Goal: Communication & Community: Ask a question

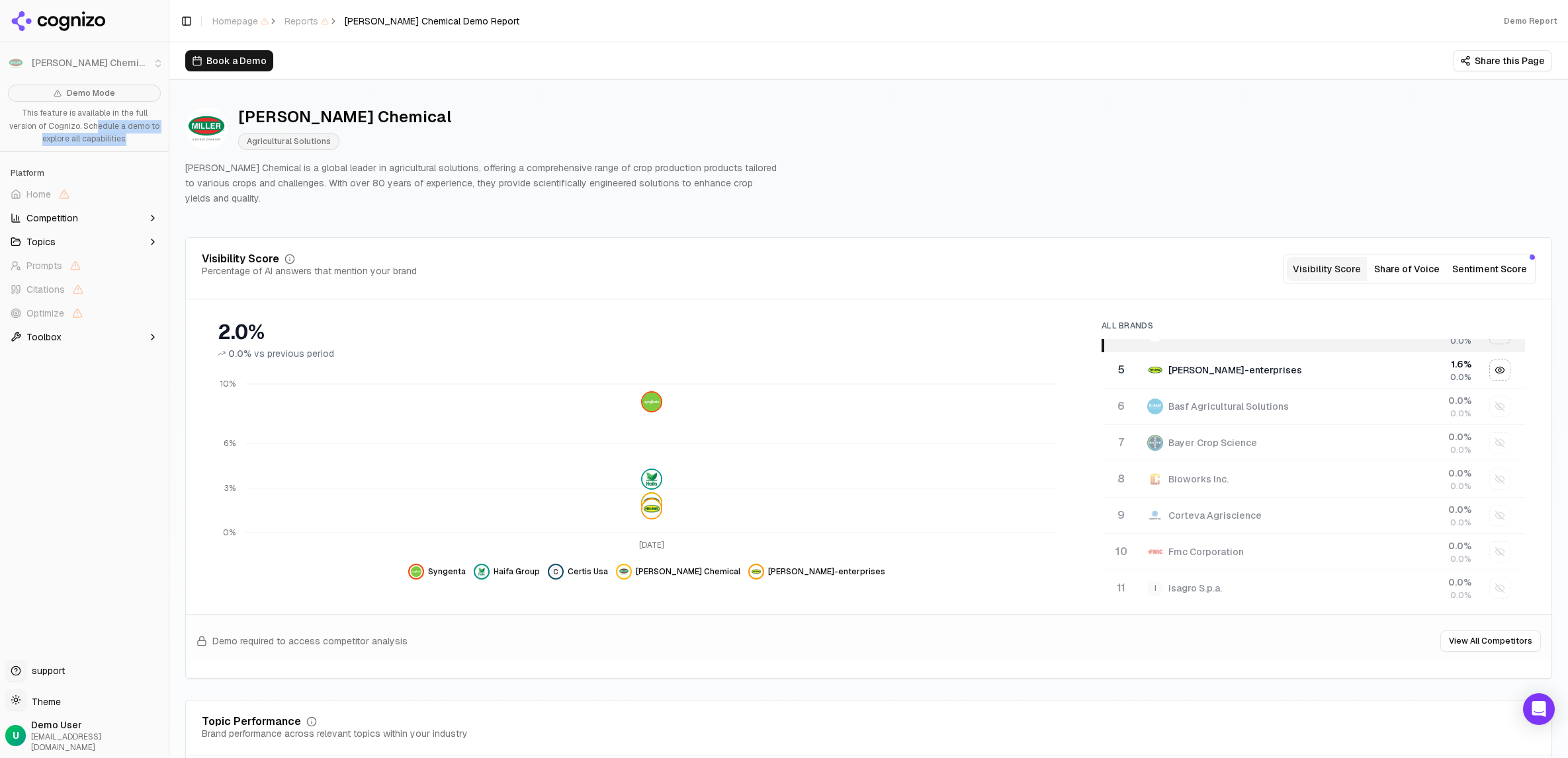
drag, startPoint x: 68, startPoint y: 121, endPoint x: 127, endPoint y: 144, distance: 63.3
click at [127, 144] on p "This feature is available in the full version of Cognizo. Schedule a demo to ex…" at bounding box center [84, 127] width 153 height 39
click at [12, 140] on p "This feature is available in the full version of Cognizo. Schedule a demo to ex…" at bounding box center [84, 127] width 153 height 39
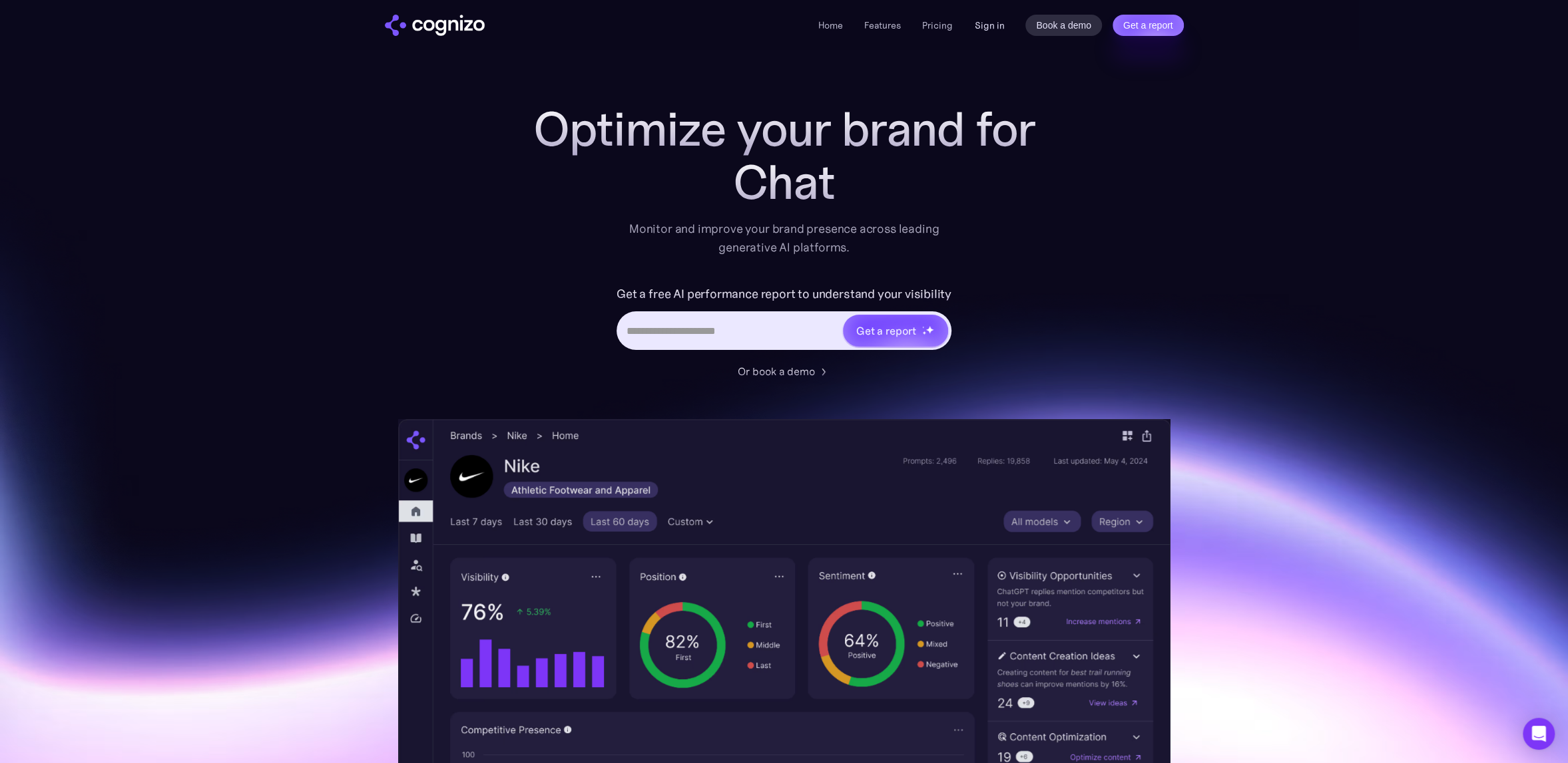
click at [989, 27] on link "Sign in" at bounding box center [989, 25] width 30 height 16
click at [937, 21] on link "Pricing" at bounding box center [936, 25] width 30 height 12
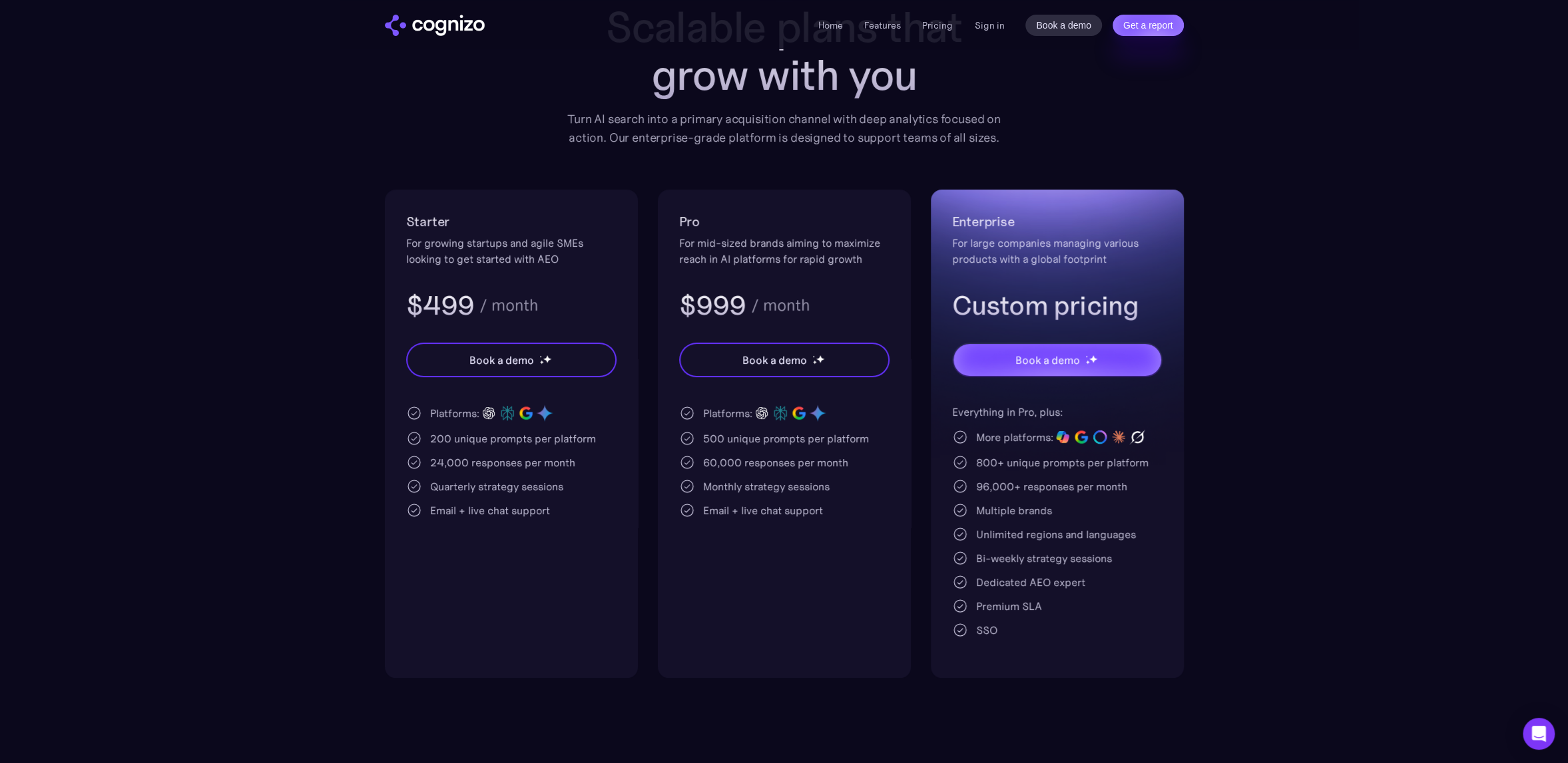
scroll to position [199, 0]
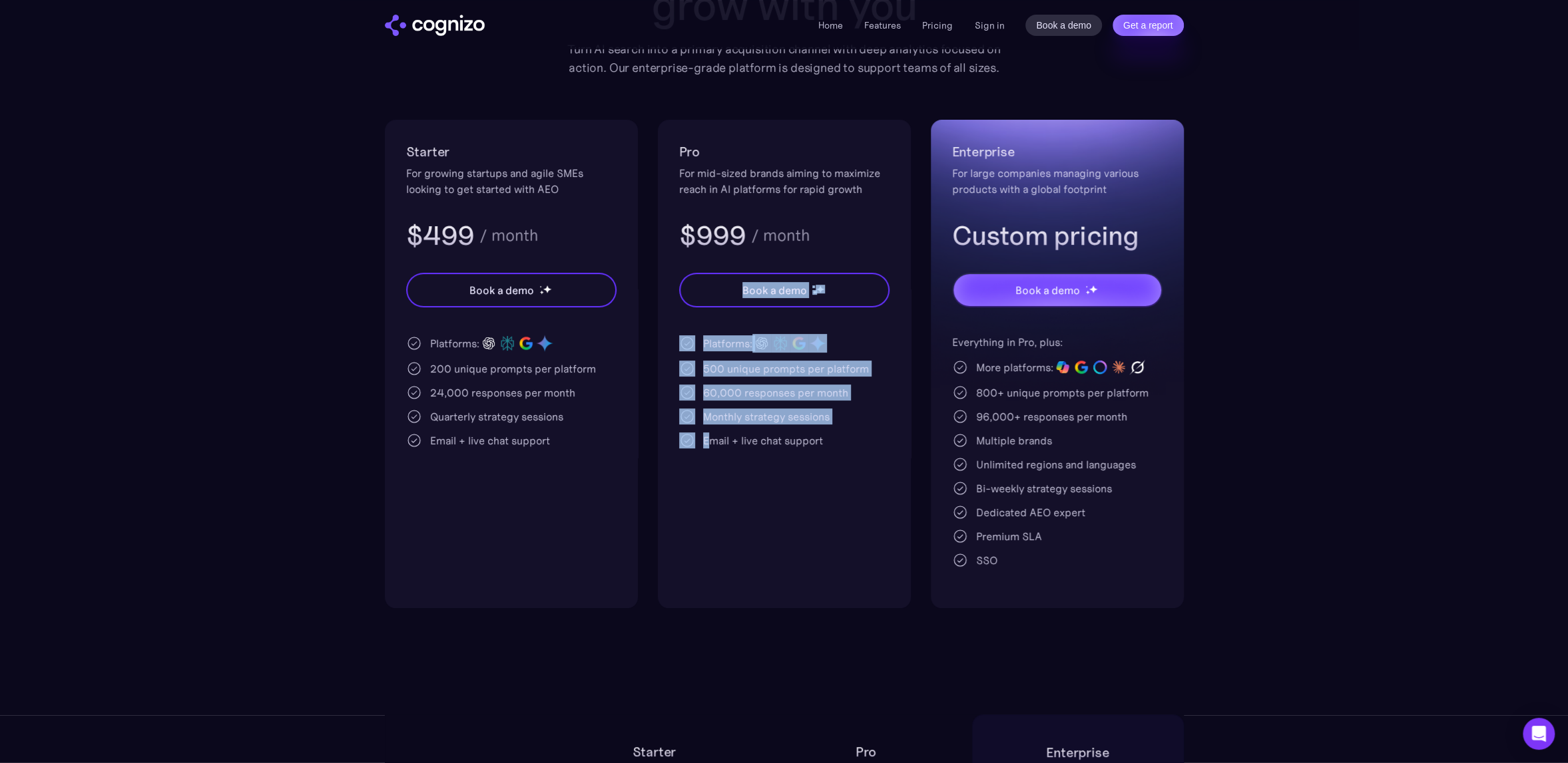
drag, startPoint x: 655, startPoint y: 293, endPoint x: 708, endPoint y: 545, distance: 257.5
click at [708, 545] on div "Starter For growing startups and agile SMEs looking to get started with AEO $49…" at bounding box center [784, 364] width 799 height 489
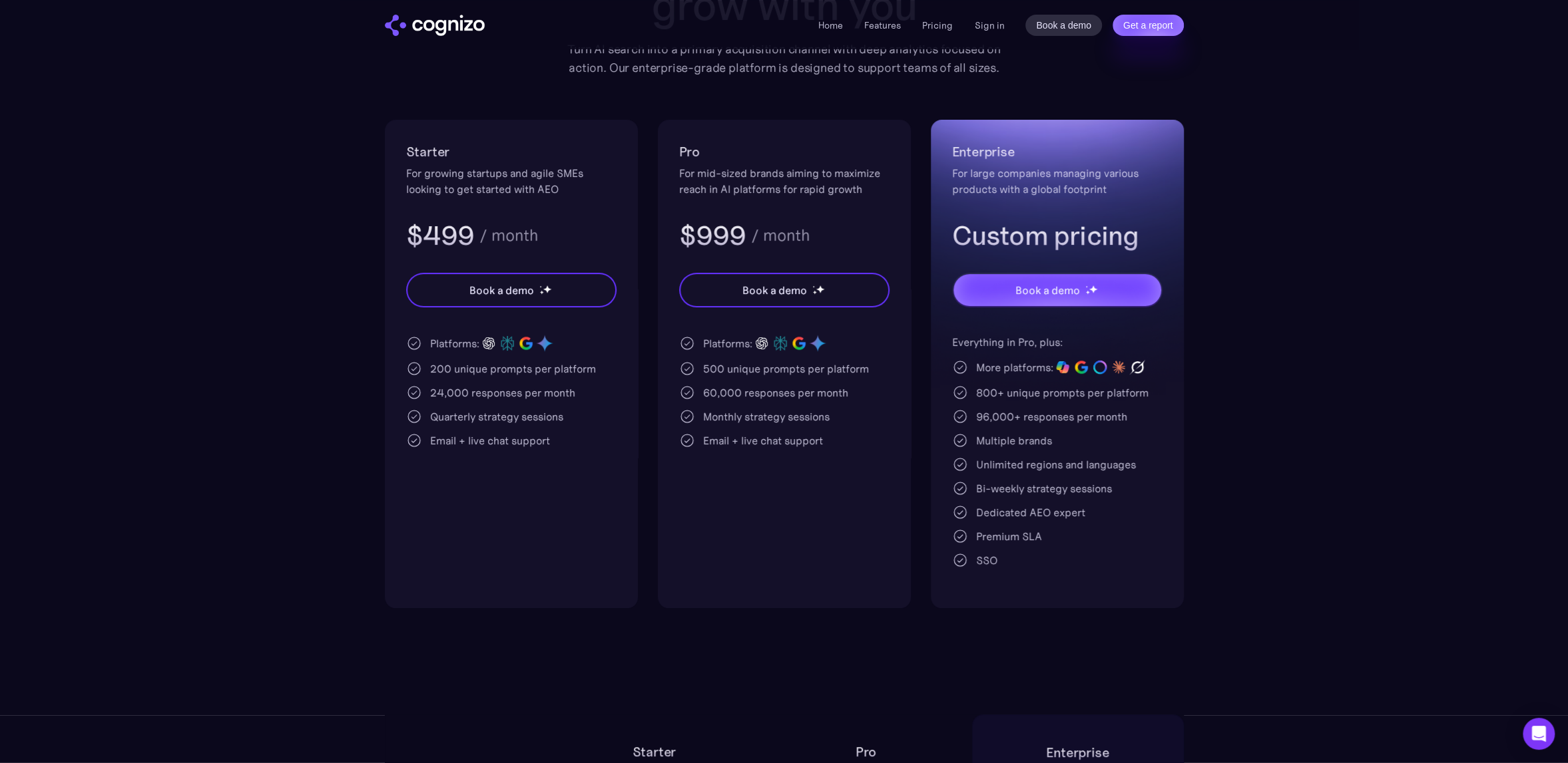
click at [819, 533] on div "Pro For mid-sized brands aiming to maximize reach in AI platforms for rapid gro…" at bounding box center [784, 364] width 253 height 489
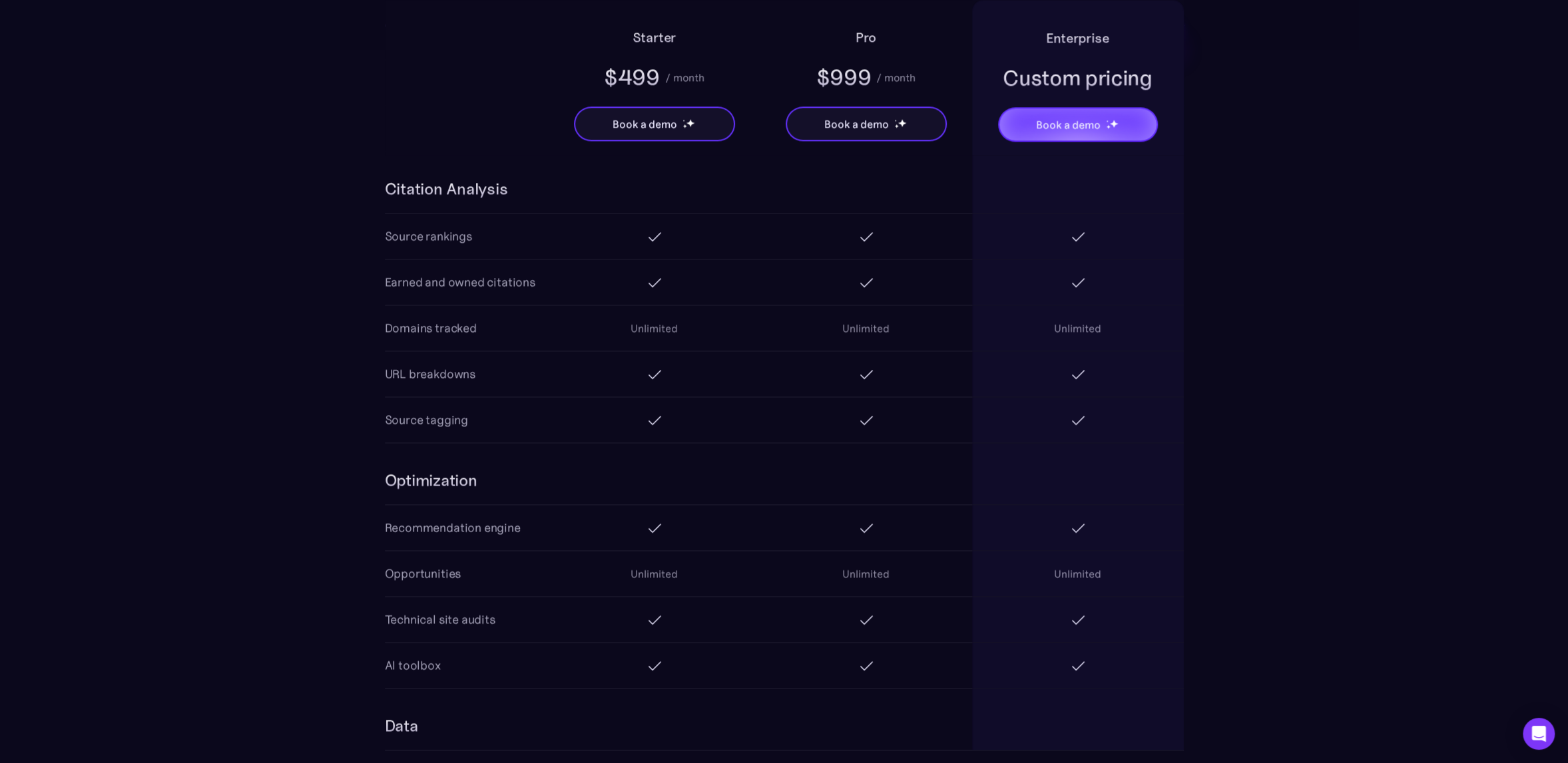
scroll to position [1730, 0]
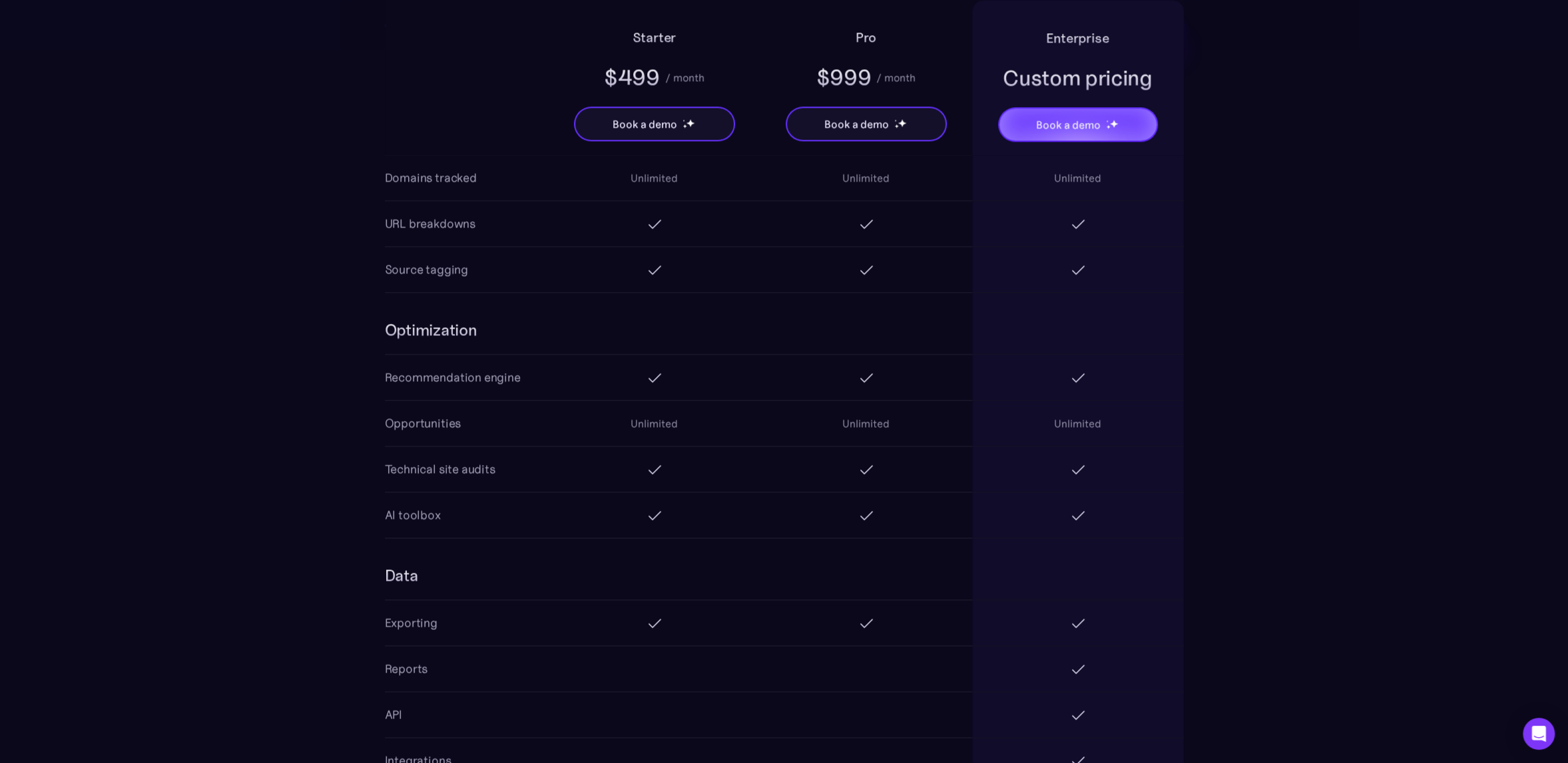
click at [346, 391] on section "Starter $499 / month Book a demo Pro $999 / month Book a demo Enterprise Custom…" at bounding box center [784, 167] width 1568 height 1966
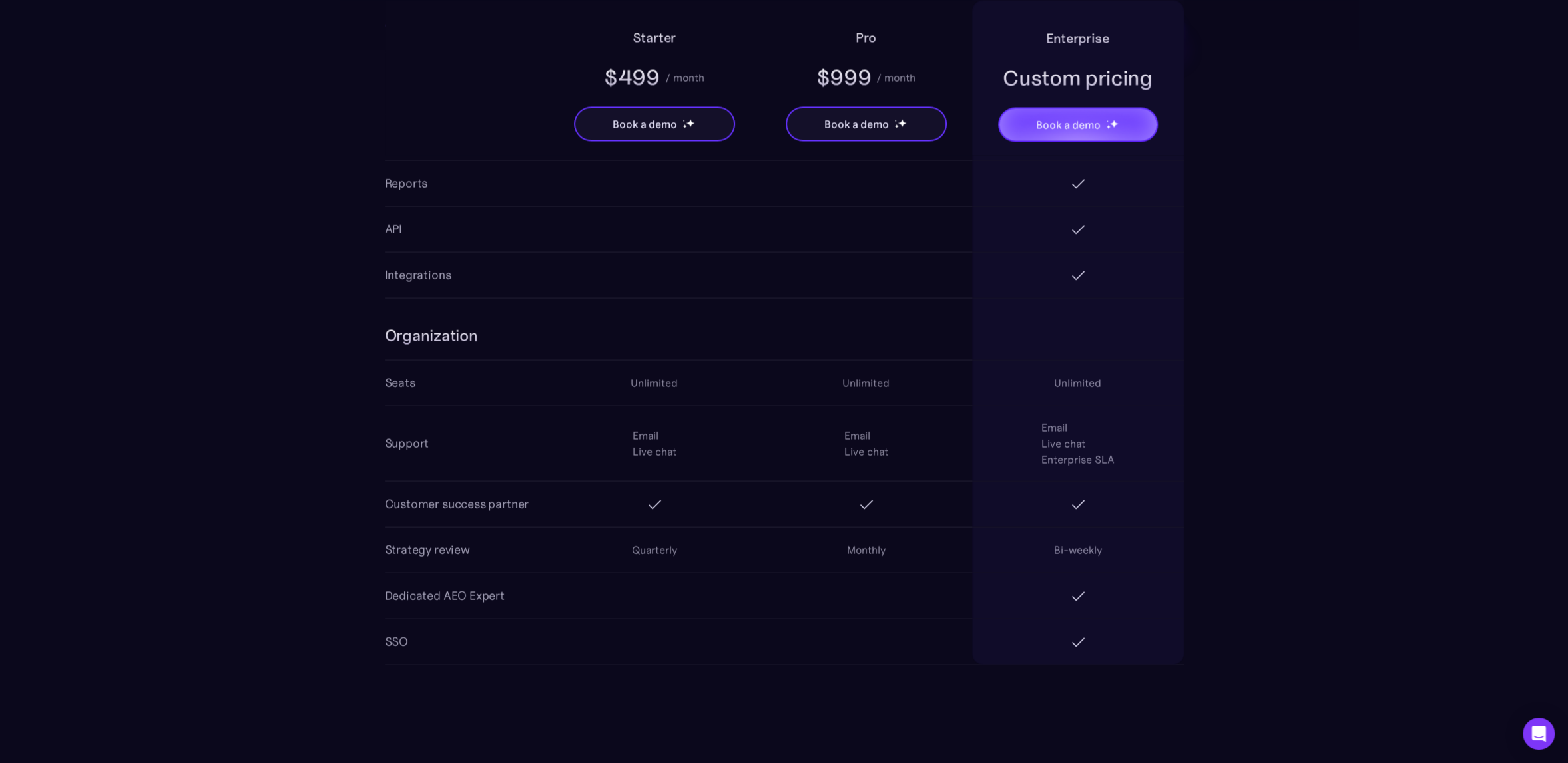
scroll to position [2196, 0]
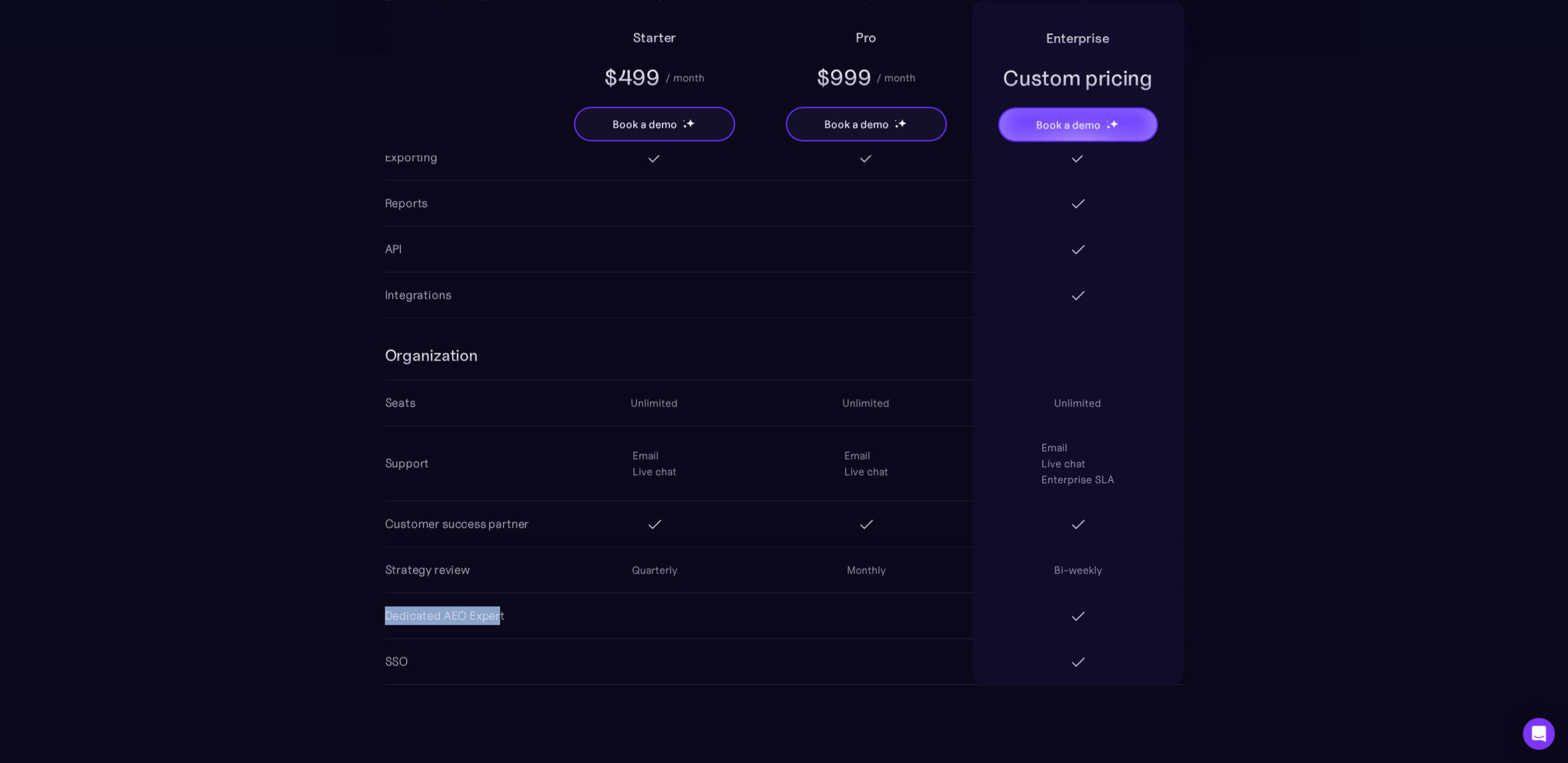
drag, startPoint x: 501, startPoint y: 603, endPoint x: 307, endPoint y: 587, distance: 194.7
drag, startPoint x: 543, startPoint y: 616, endPoint x: 373, endPoint y: 602, distance: 170.6
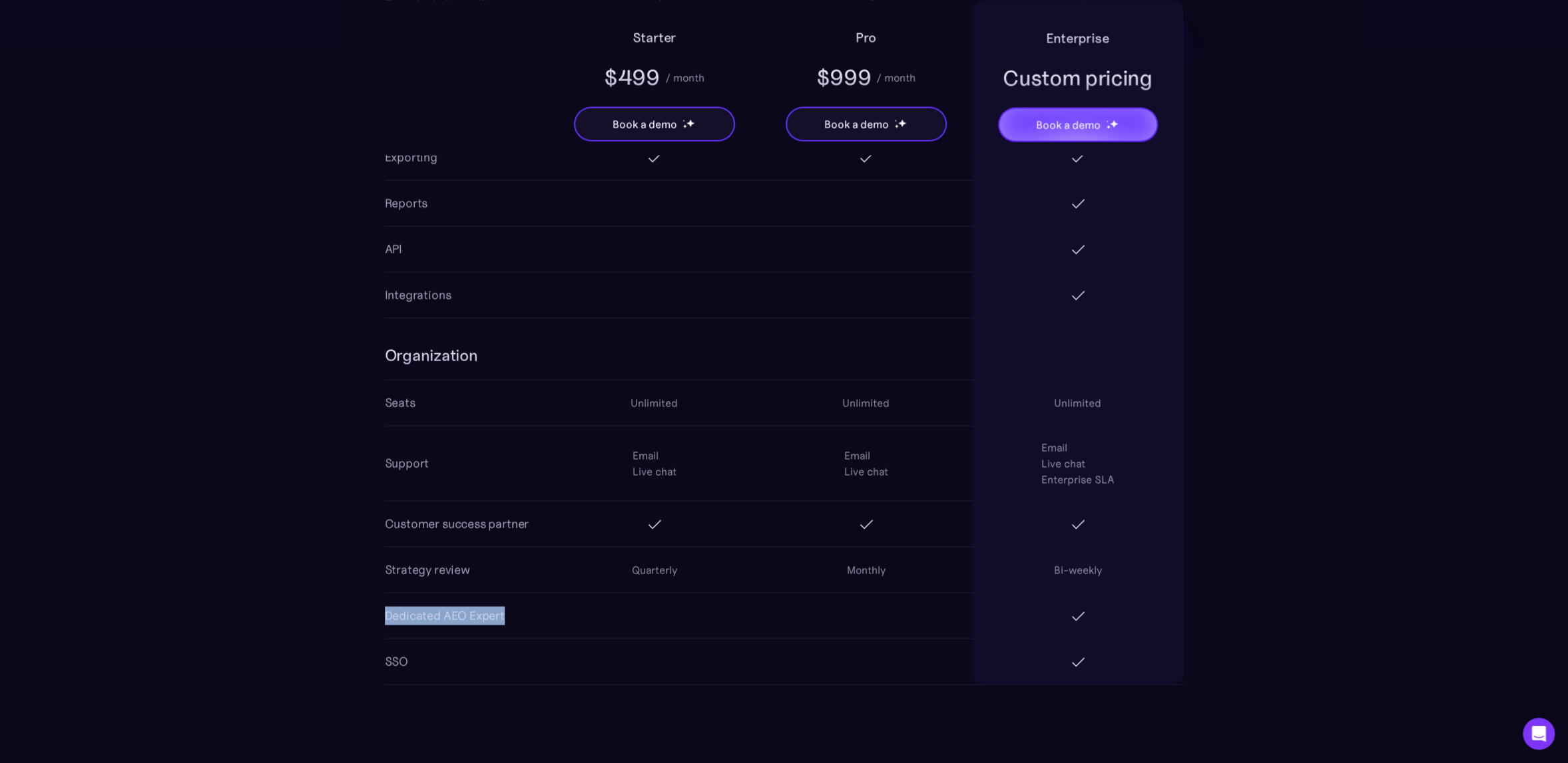
click at [428, 613] on div "Dedicated AEO Expert" at bounding box center [444, 615] width 120 height 19
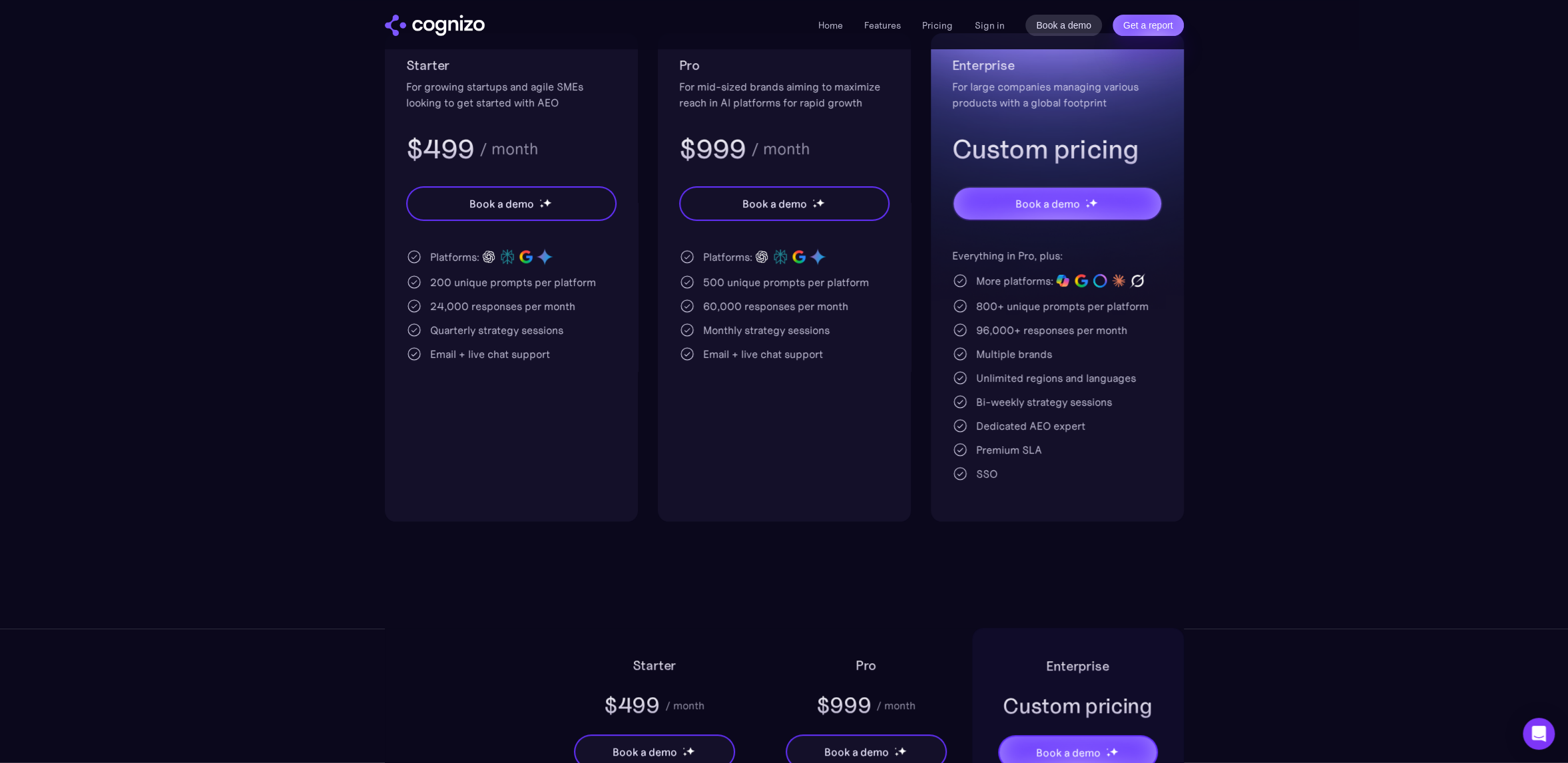
scroll to position [266, 0]
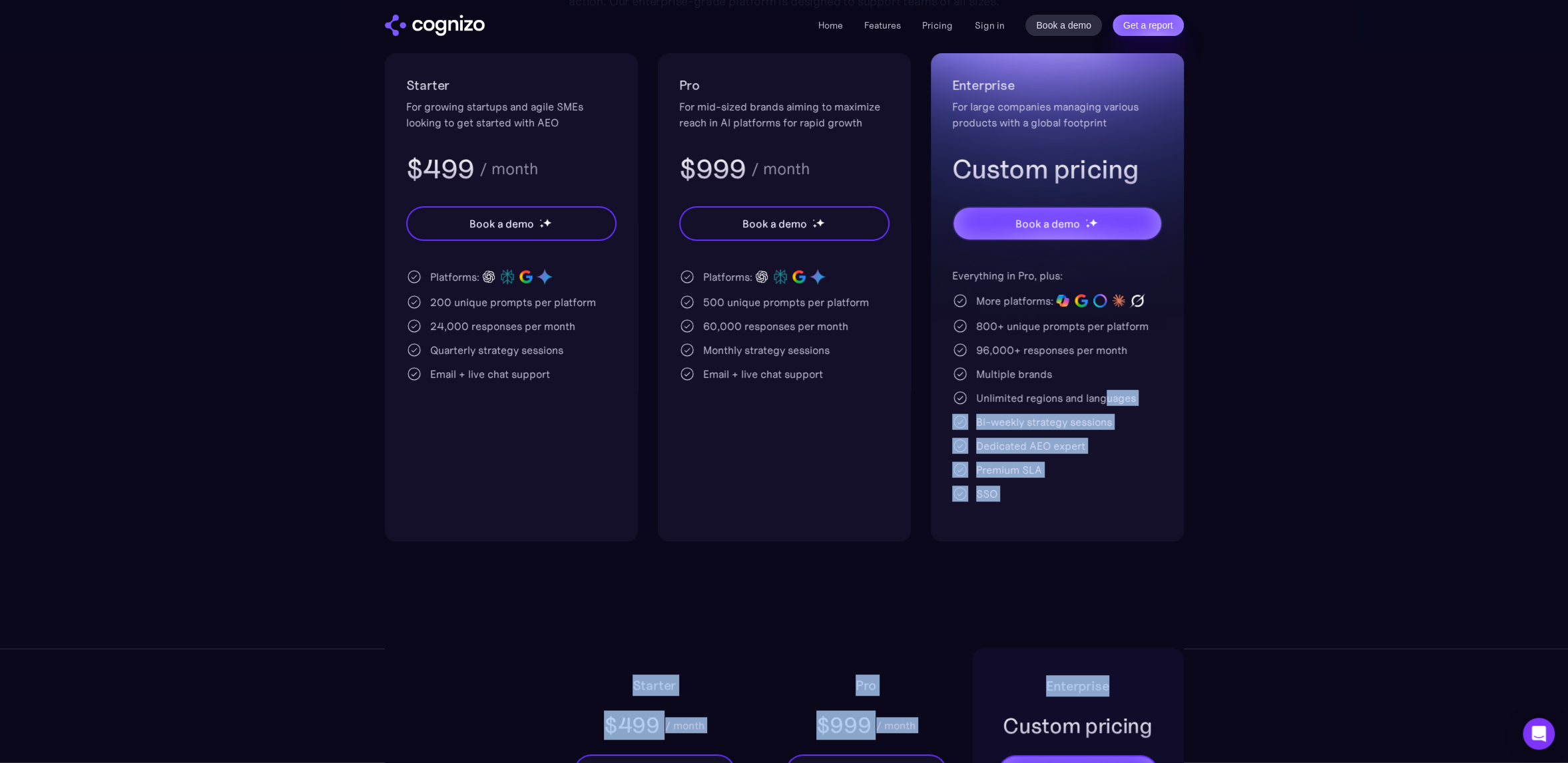
drag, startPoint x: 1106, startPoint y: 400, endPoint x: 1150, endPoint y: 564, distance: 169.8
click at [1291, 441] on section "Pricing Scalable plans that grow with you Turn AI search into a primary acquisi…" at bounding box center [784, 190] width 1568 height 706
drag, startPoint x: 972, startPoint y: 393, endPoint x: 1242, endPoint y: 555, distance: 314.9
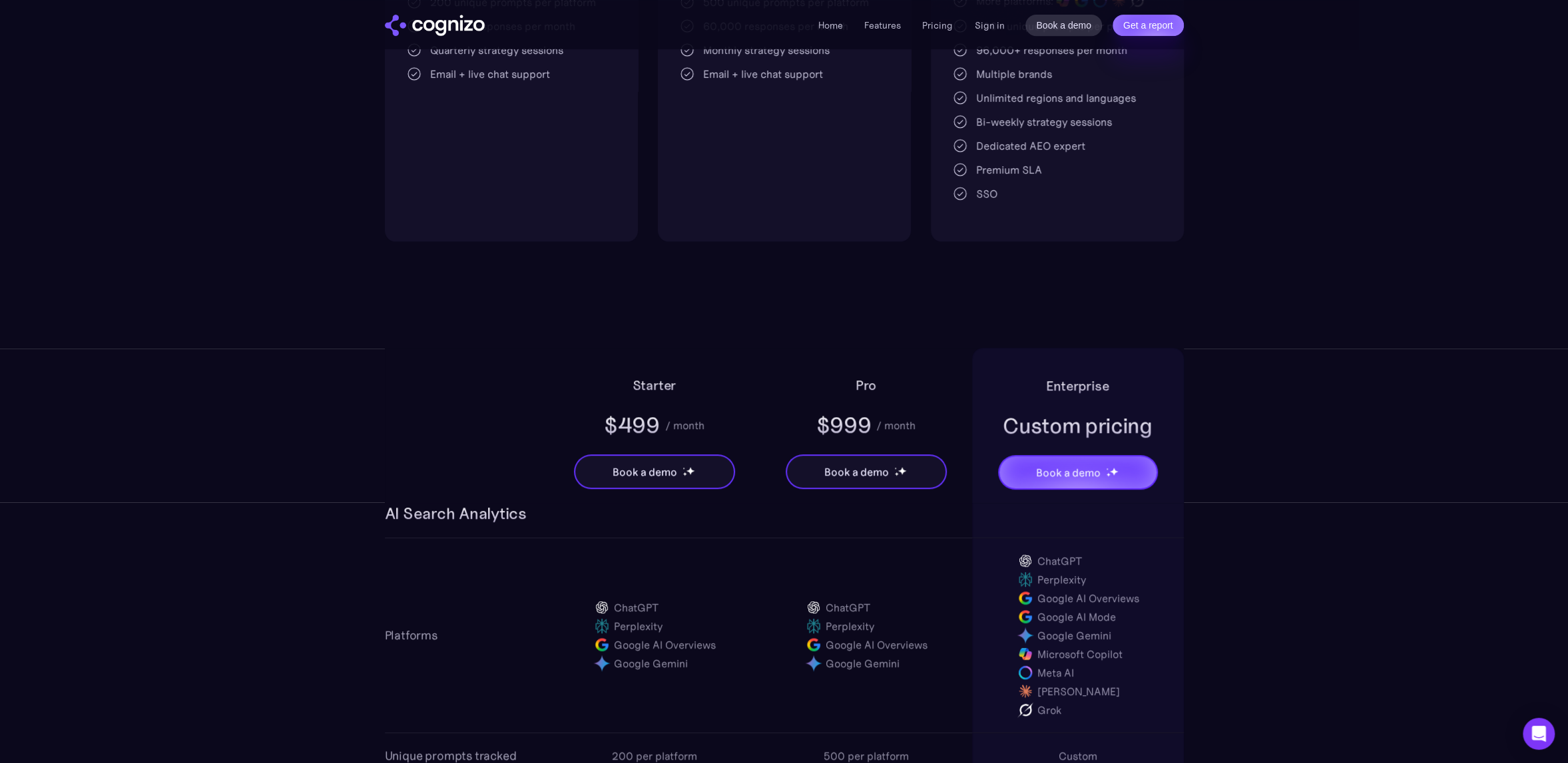
scroll to position [599, 0]
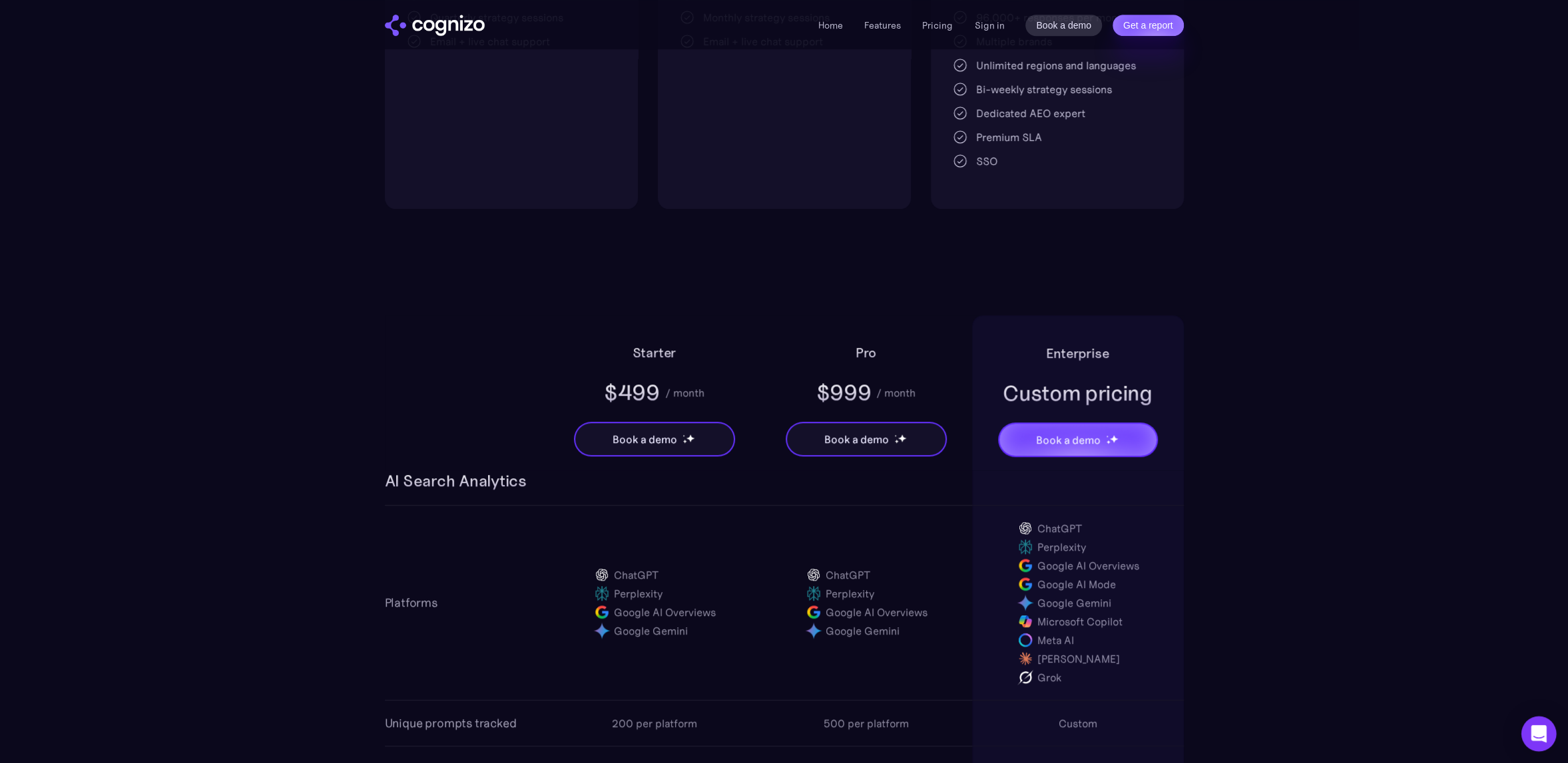
click at [1531, 739] on icon "Open Intercom Messenger" at bounding box center [1538, 734] width 17 height 17
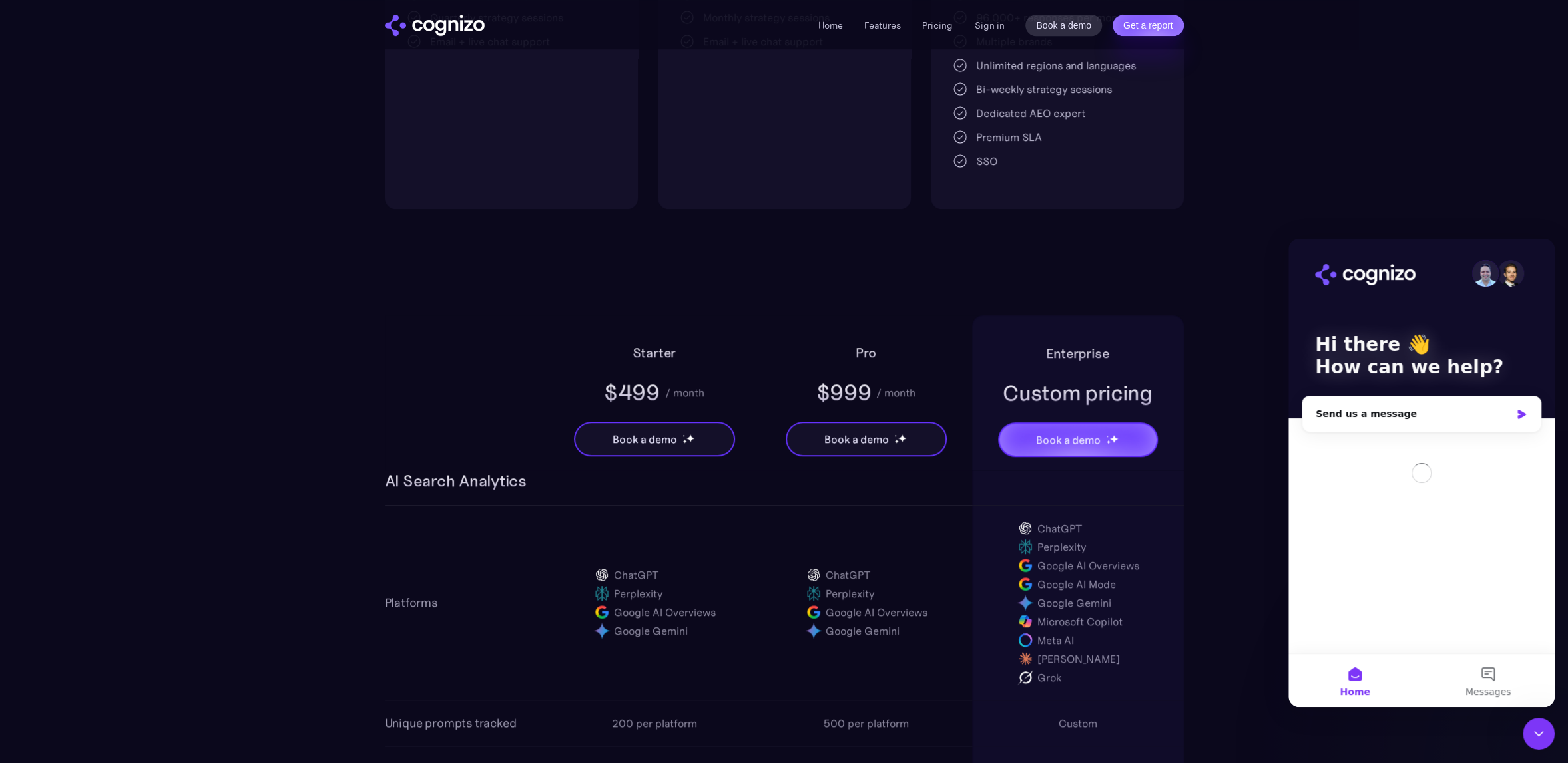
scroll to position [0, 0]
click at [1360, 422] on div "Send us a message" at bounding box center [1421, 414] width 239 height 35
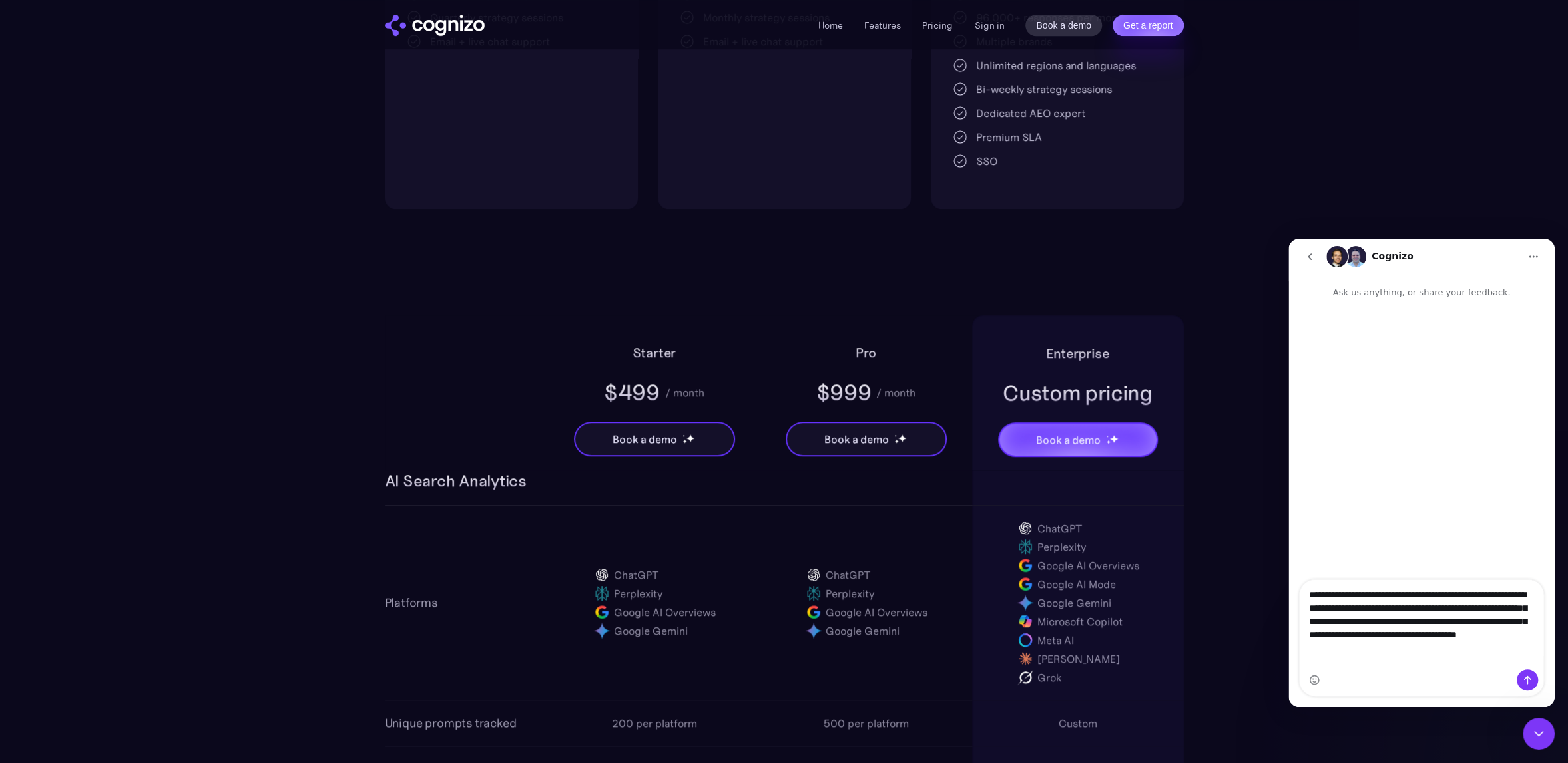
type textarea "**********"
click at [1527, 673] on button "Send a message…" at bounding box center [1527, 680] width 21 height 21
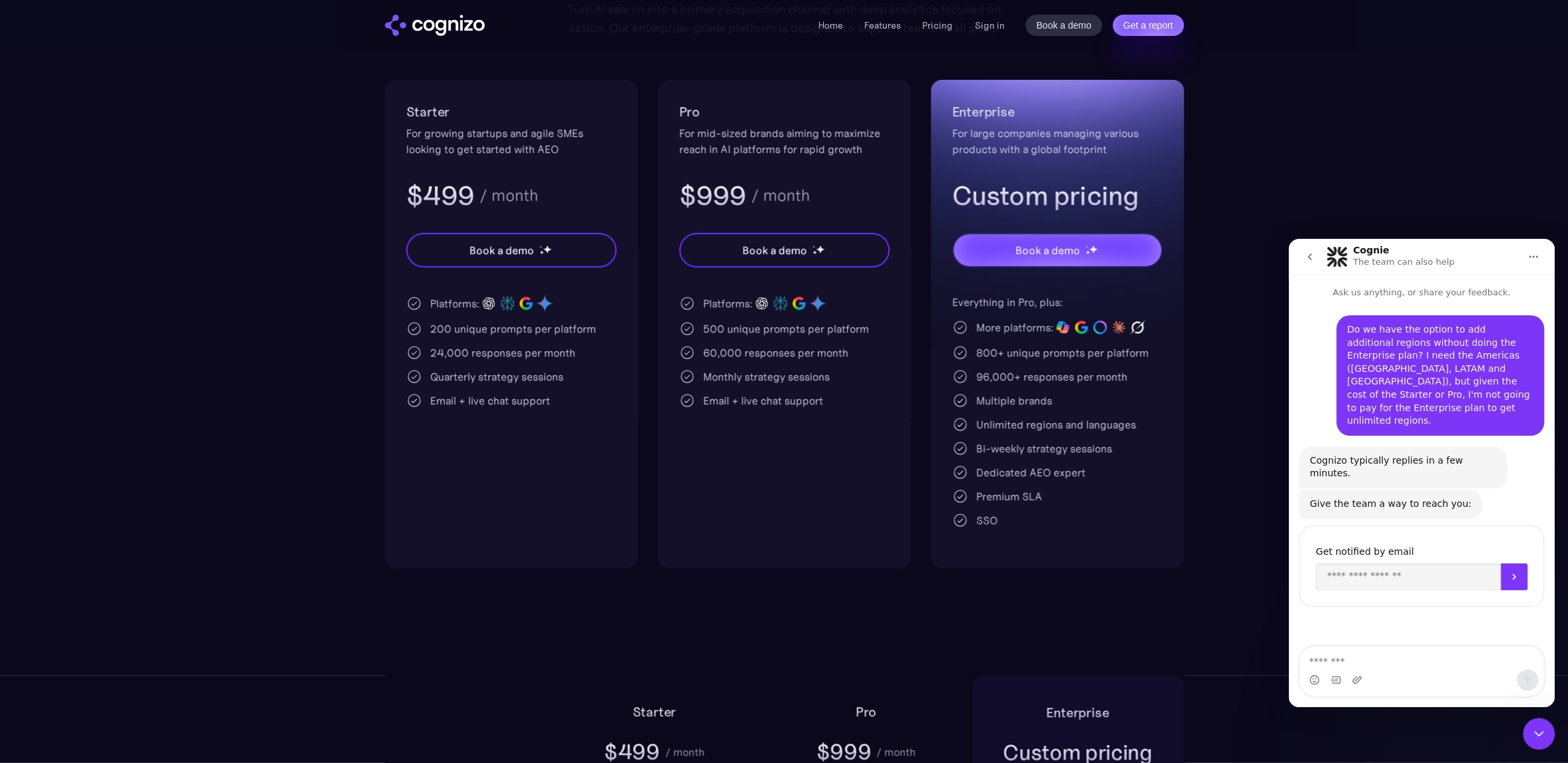
scroll to position [199, 0]
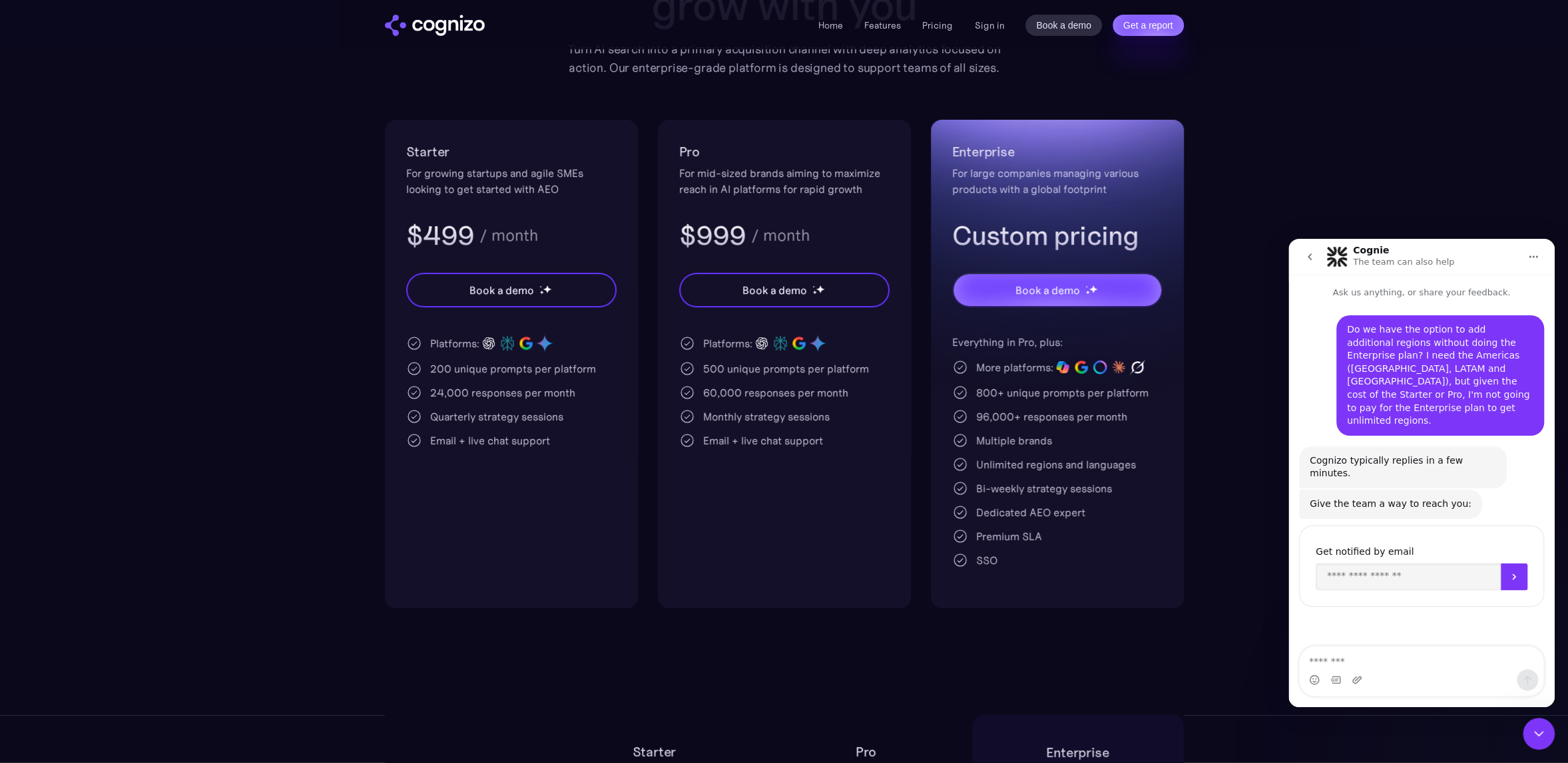
click at [67, 475] on section "Pricing Scalable plans that grow with you Turn AI search into a primary acquisi…" at bounding box center [784, 256] width 1568 height 706
click at [97, 60] on section "Pricing Scalable plans that grow with you Turn AI search into a primary acquisi…" at bounding box center [784, 256] width 1568 height 706
drag, startPoint x: 1354, startPoint y: 89, endPoint x: 1369, endPoint y: 74, distance: 21.2
click at [1354, 88] on section "Pricing Scalable plans that grow with you Turn AI search into a primary acquisi…" at bounding box center [784, 256] width 1568 height 706
click at [1485, 88] on section "Pricing Scalable plans that grow with you Turn AI search into a primary acquisi…" at bounding box center [784, 256] width 1568 height 706
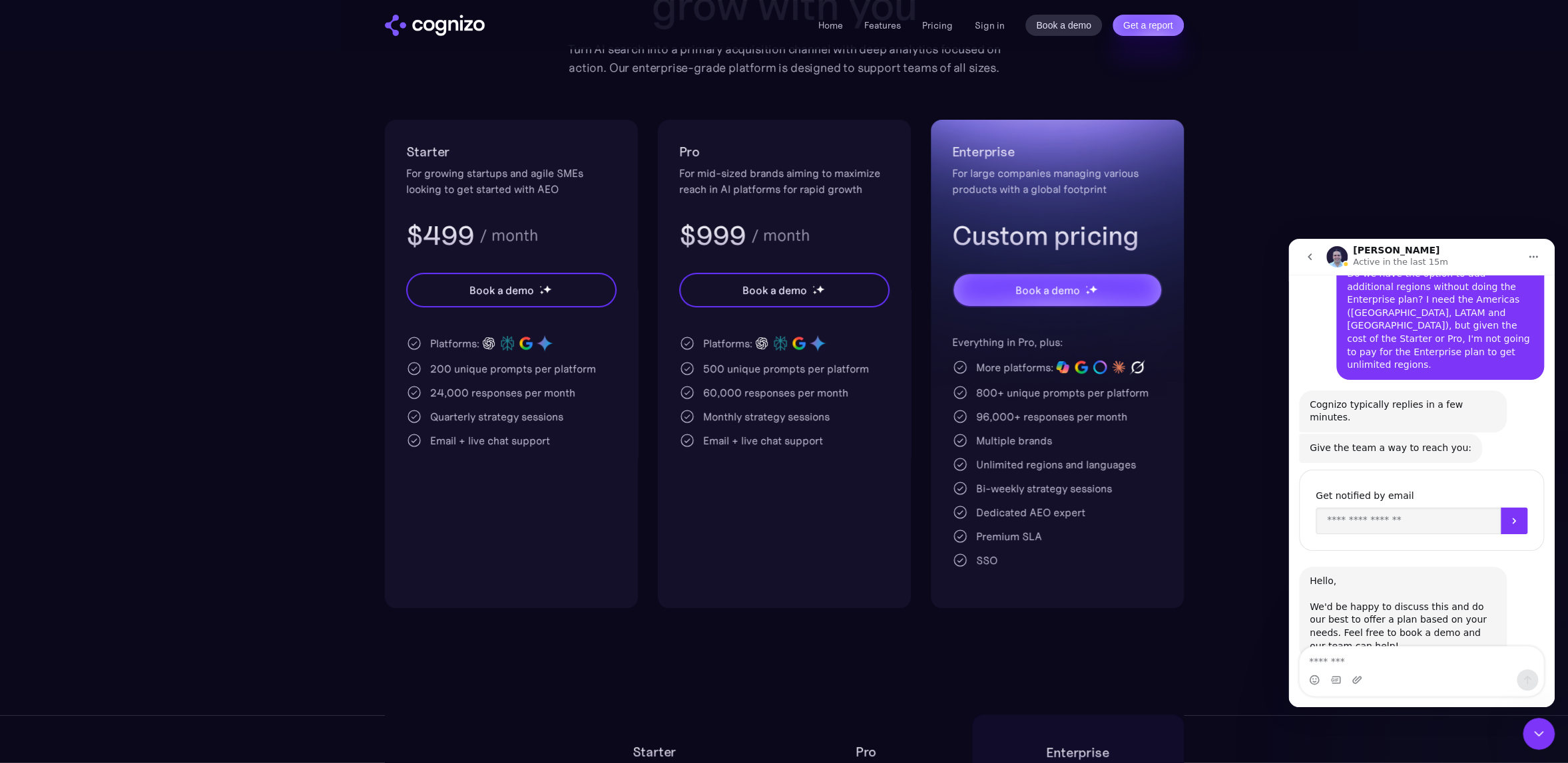
scroll to position [57, 0]
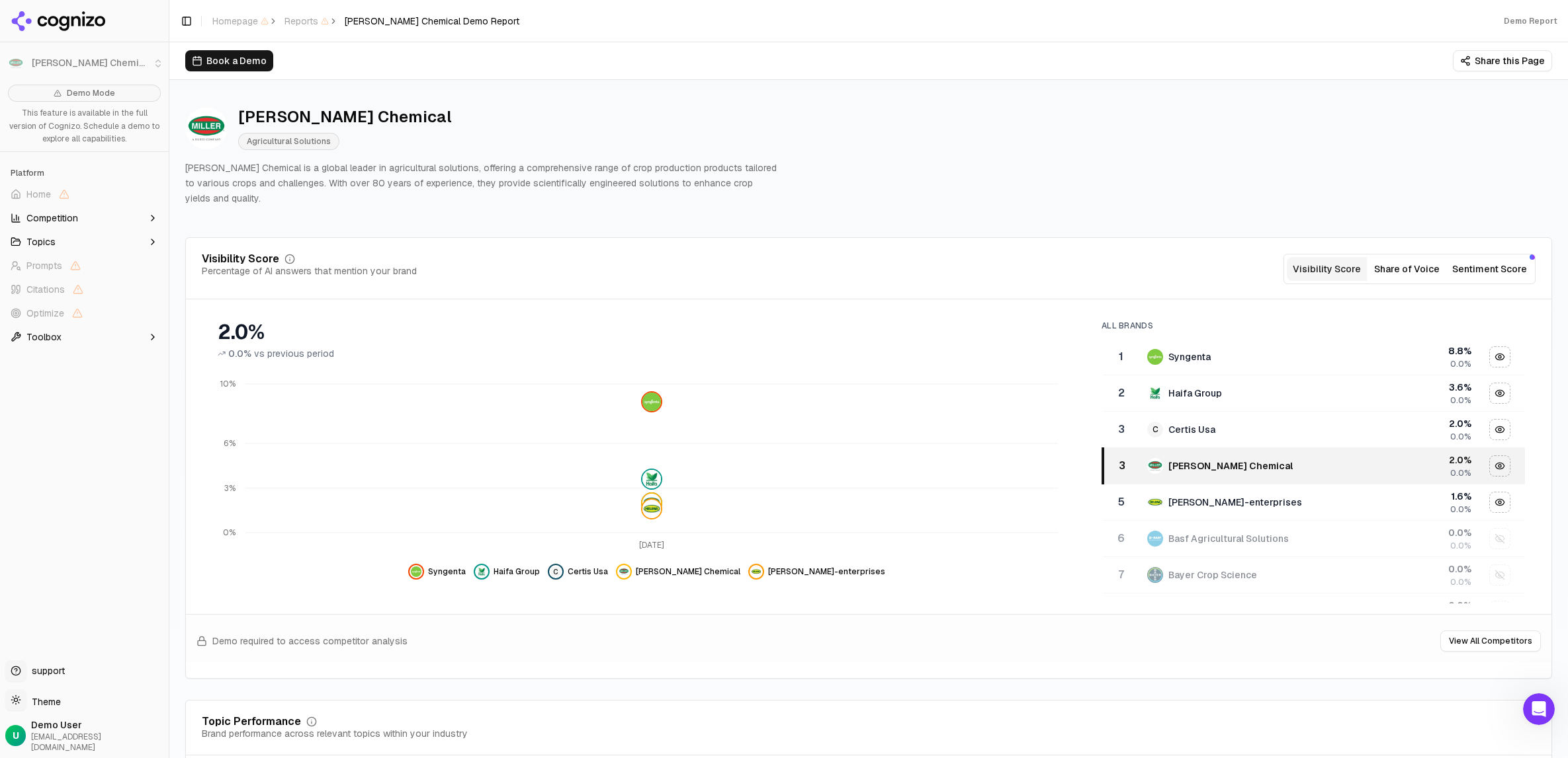
scroll to position [132, 0]
